Goal: Task Accomplishment & Management: Complete application form

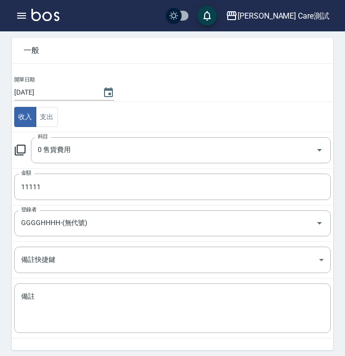
scroll to position [65, 0]
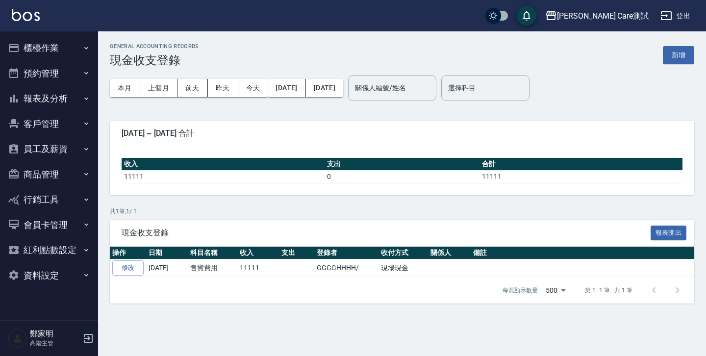
click at [344, 117] on div "GENERAL ACCOUNTING RECORDS 現金收支登錄 新增 本月 上個月 [DATE] [DATE] [DATE] [DATE] [DATE] …" at bounding box center [402, 173] width 608 height 284
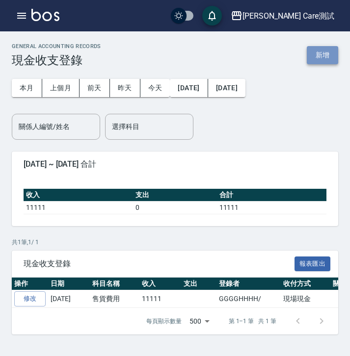
click at [324, 53] on button "新增" at bounding box center [322, 55] width 31 height 18
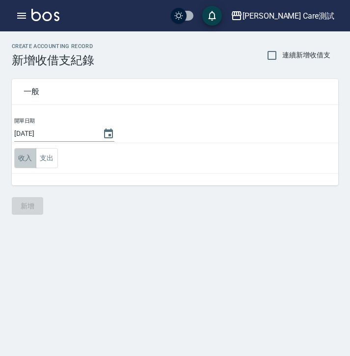
click at [22, 154] on button "收入" at bounding box center [25, 158] width 22 height 20
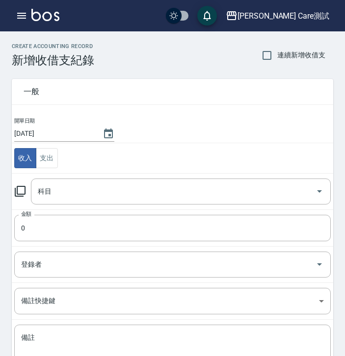
scroll to position [63, 0]
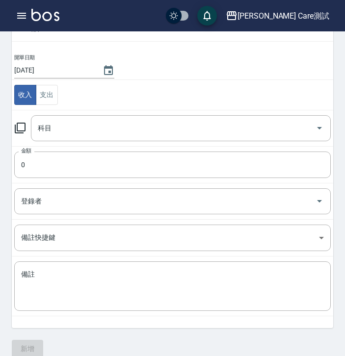
type button "REVENUE"
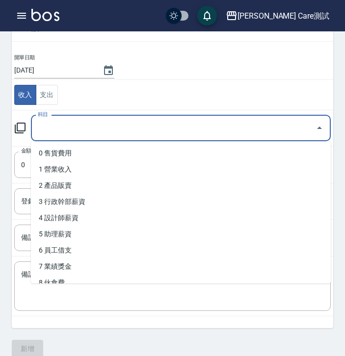
click at [57, 132] on input "科目" at bounding box center [173, 128] width 276 height 17
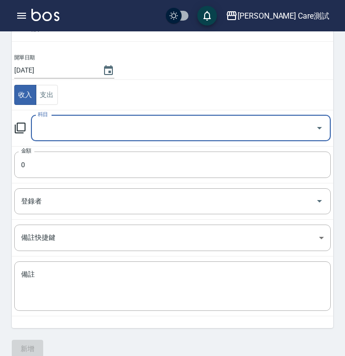
click at [57, 132] on input "科目" at bounding box center [173, 128] width 276 height 17
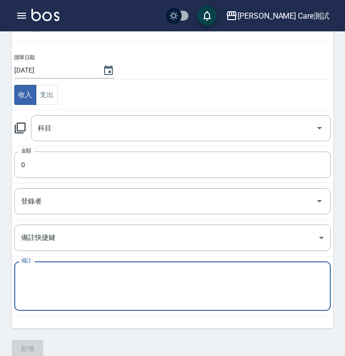
click at [58, 279] on textarea "備註" at bounding box center [172, 286] width 303 height 33
click at [88, 136] on input "科目" at bounding box center [173, 128] width 276 height 17
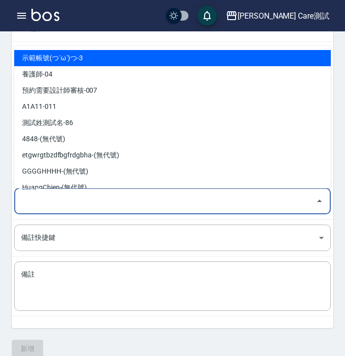
click at [26, 201] on input "登錄者" at bounding box center [165, 201] width 293 height 17
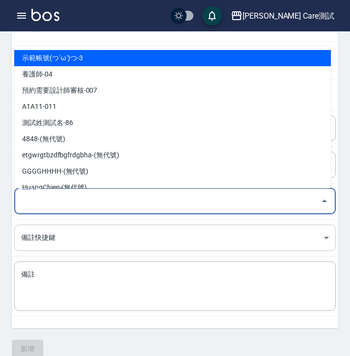
click at [47, 227] on body "[PERSON_NAME] Care測試 登出 櫃檯作業 打帳單 帳單列表 掛單列表 座位開單 營業儀表板 現金收支登錄 高階收支登錄 材料自購登錄 每日結帳…" at bounding box center [175, 153] width 350 height 433
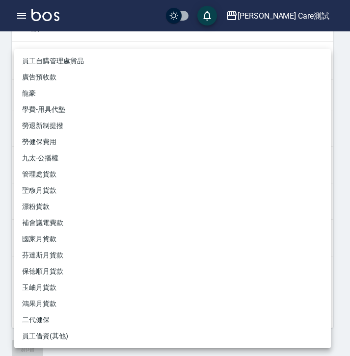
click at [9, 225] on div at bounding box center [175, 178] width 350 height 356
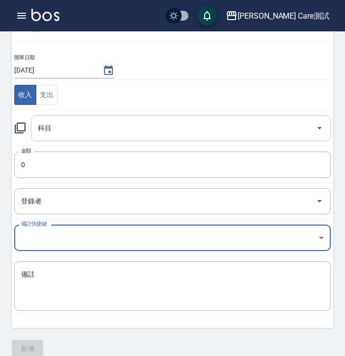
click at [66, 117] on div "科目" at bounding box center [181, 128] width 300 height 26
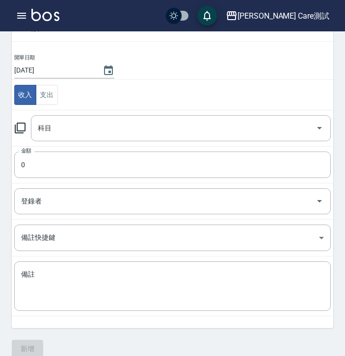
click at [142, 89] on td "收入 支出" at bounding box center [172, 95] width 321 height 30
click at [84, 122] on input "科目" at bounding box center [173, 128] width 276 height 17
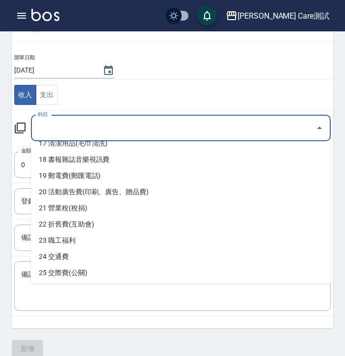
scroll to position [432, 0]
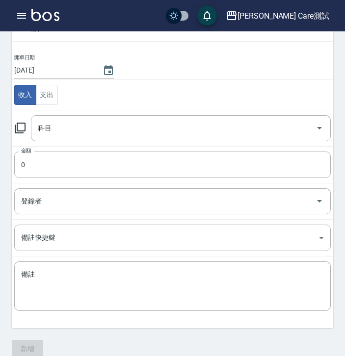
click at [56, 318] on div "開單日期 [DATE] 收入 支出 科目 科目 金額 0 金額 登錄者 登錄者 備註快捷鍵 ​ 備註快捷鍵 備註 x 備註" at bounding box center [172, 190] width 321 height 275
click at [65, 239] on body "[PERSON_NAME] Care測試 登出 櫃檯作業 打帳單 帳單列表 掛單列表 座位開單 營業儀表板 現金收支登錄 高階收支登錄 材料自購登錄 每日結帳…" at bounding box center [172, 153] width 345 height 433
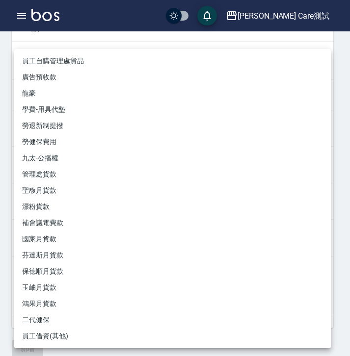
click at [9, 215] on div at bounding box center [175, 178] width 350 height 356
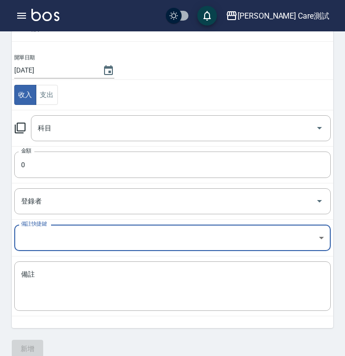
click at [83, 190] on div "登錄者" at bounding box center [172, 201] width 316 height 26
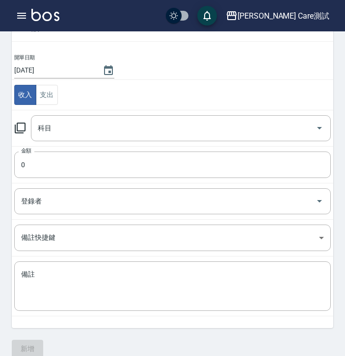
click at [4, 191] on div "一般 開單日期 [DATE] 收入 支出 科目 科目 金額 0 金額 登錄者 登錄者 備註快捷鍵 ​ 備註快捷鍵 備註 x 備註" at bounding box center [166, 166] width 333 height 324
